Goal: Ask a question

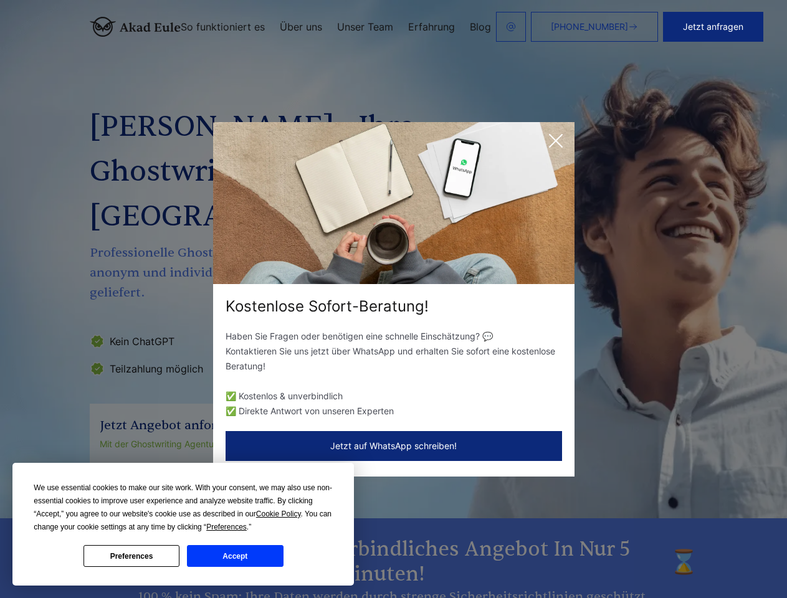
click at [393, 299] on div "Kostenlose Sofort-Beratung!" at bounding box center [393, 306] width 361 height 20
click at [280, 514] on span "Cookie Policy" at bounding box center [278, 514] width 45 height 9
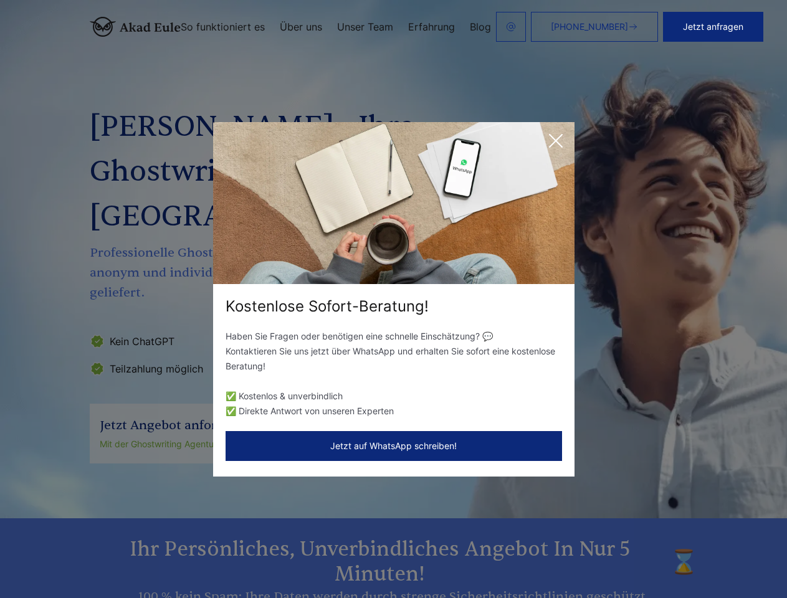
click at [240, 527] on div "Kostenlose Sofort-Beratung! Haben Sie Fragen oder benötigen eine schnelle Einsc…" at bounding box center [393, 299] width 787 height 598
click at [131, 556] on div "Kostenlose Sofort-Beratung! Haben Sie Fragen oder benötigen eine schnelle Einsc…" at bounding box center [393, 299] width 787 height 598
click at [235, 556] on div "Kostenlose Sofort-Beratung! Haben Sie Fragen oder benötigen eine schnelle Einsc…" at bounding box center [393, 299] width 787 height 598
click at [721, 27] on button "Jetzt anfragen" at bounding box center [713, 27] width 100 height 30
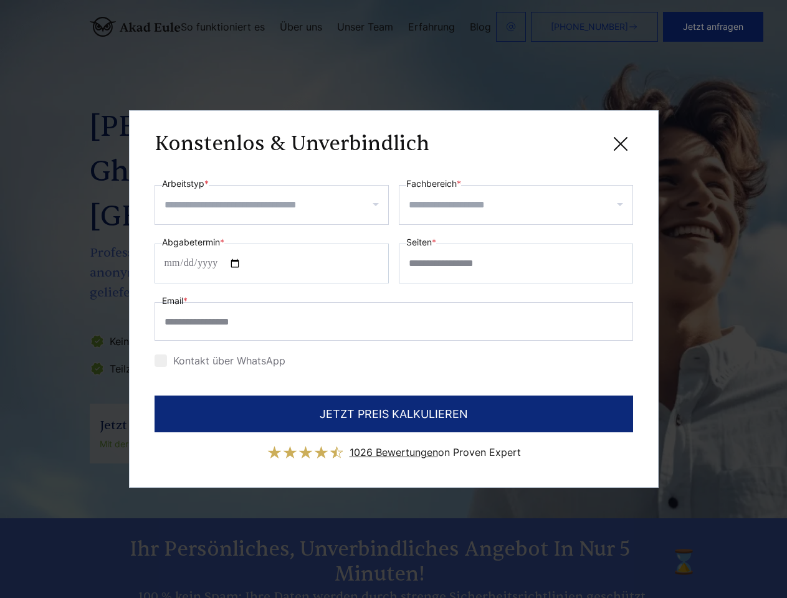
click at [556, 141] on div "Konstenlos & Unverbindlich" at bounding box center [393, 144] width 478 height 16
click at [394, 446] on span "1026 Bewertungen" at bounding box center [393, 452] width 88 height 12
